Goal: Information Seeking & Learning: Understand process/instructions

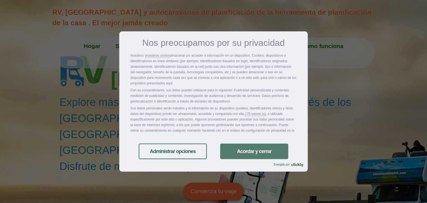
click at [246, 152] on link "Acordar y cerrar" at bounding box center [254, 152] width 68 height 16
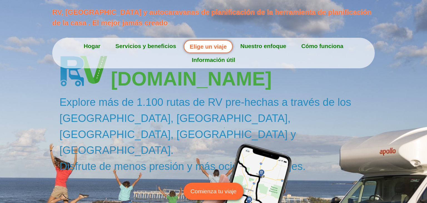
click at [296, 47] on link "Cómo funciona" at bounding box center [322, 46] width 57 height 14
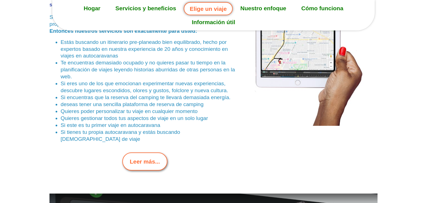
scroll to position [1344, 0]
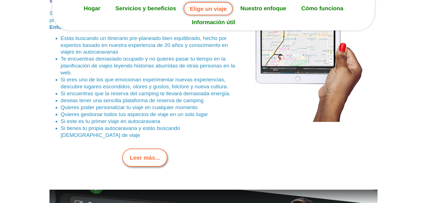
click at [143, 154] on span "Leer más..." at bounding box center [145, 158] width 30 height 9
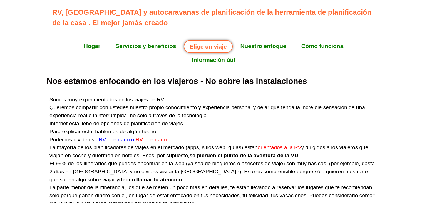
click at [111, 46] on link "Servicios y beneficios" at bounding box center [146, 46] width 76 height 14
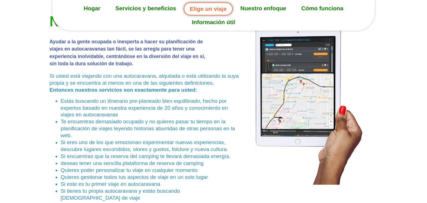
scroll to position [1298, 0]
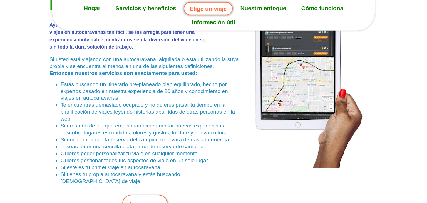
click at [143, 200] on span "Leer más..." at bounding box center [145, 204] width 30 height 9
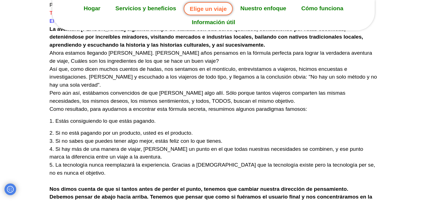
scroll to position [258, 0]
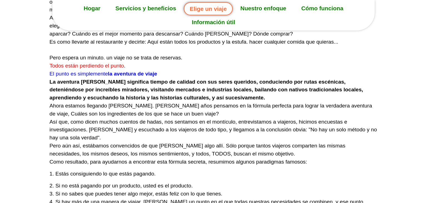
click at [294, 8] on link "Cómo funciona" at bounding box center [322, 8] width 57 height 14
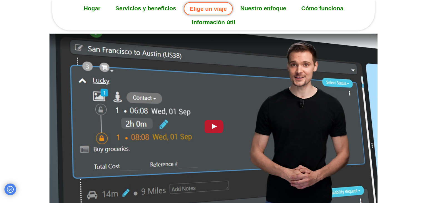
scroll to position [1588, 0]
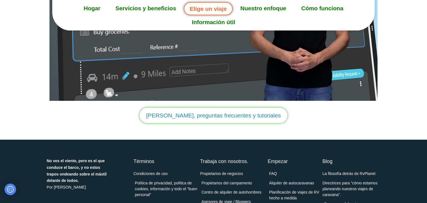
click at [216, 111] on span "[PERSON_NAME], preguntas frecuentes y tutoriales" at bounding box center [213, 115] width 135 height 9
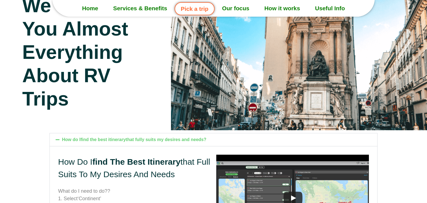
scroll to position [264, 0]
